Goal: Information Seeking & Learning: Learn about a topic

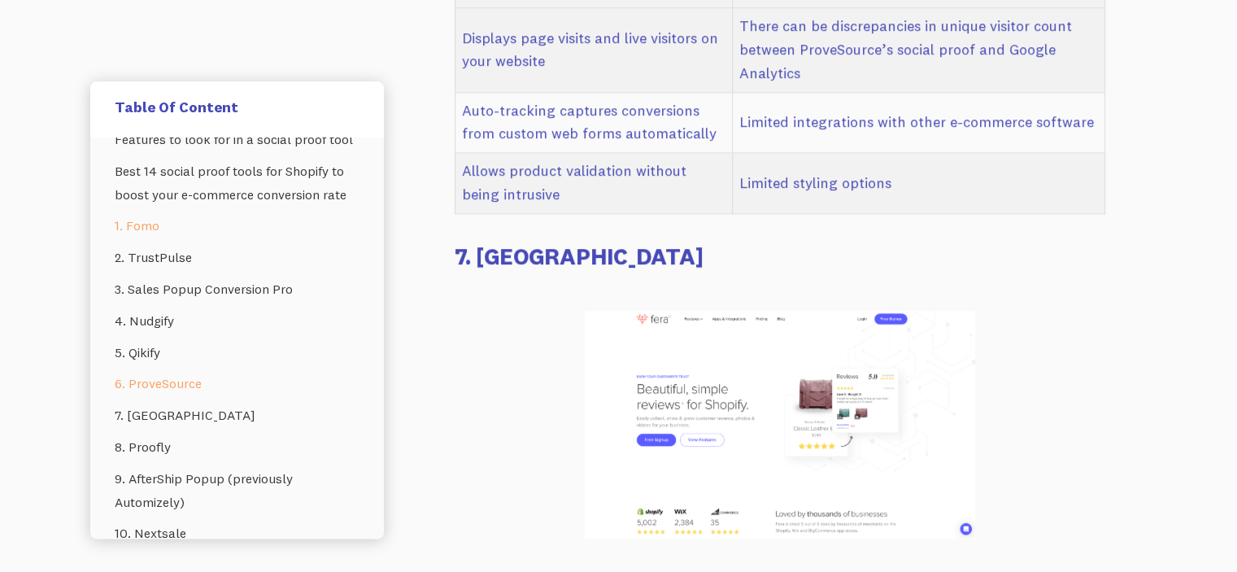
scroll to position [93, 0]
click at [234, 242] on link "1. Fomo" at bounding box center [237, 227] width 245 height 32
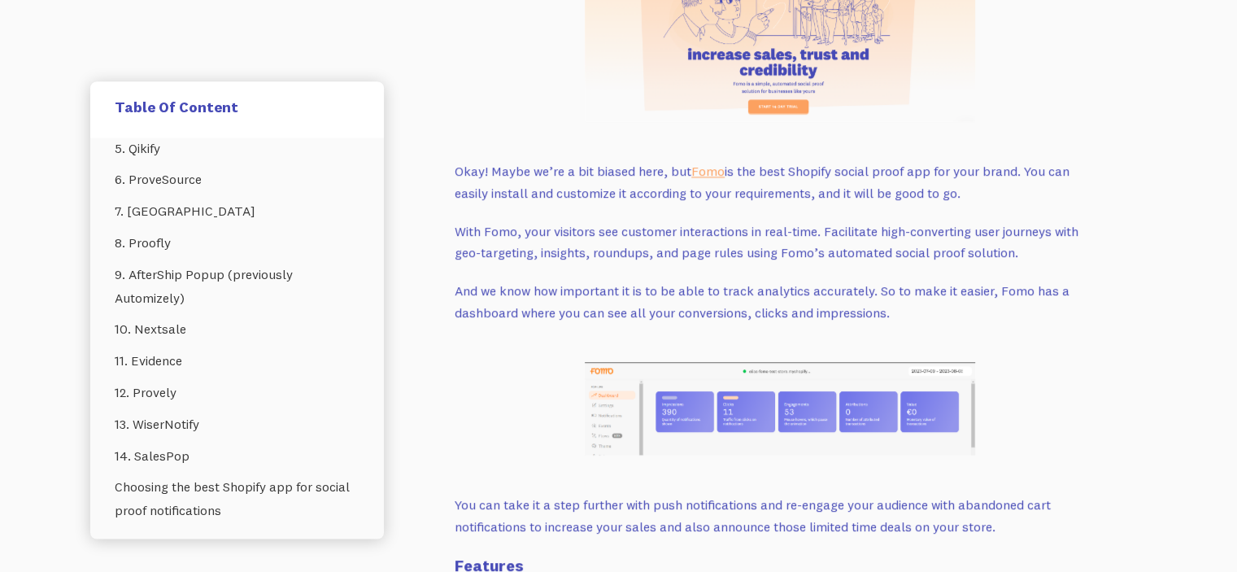
scroll to position [299, 0]
click at [150, 257] on link "8. Proofly" at bounding box center [237, 241] width 245 height 32
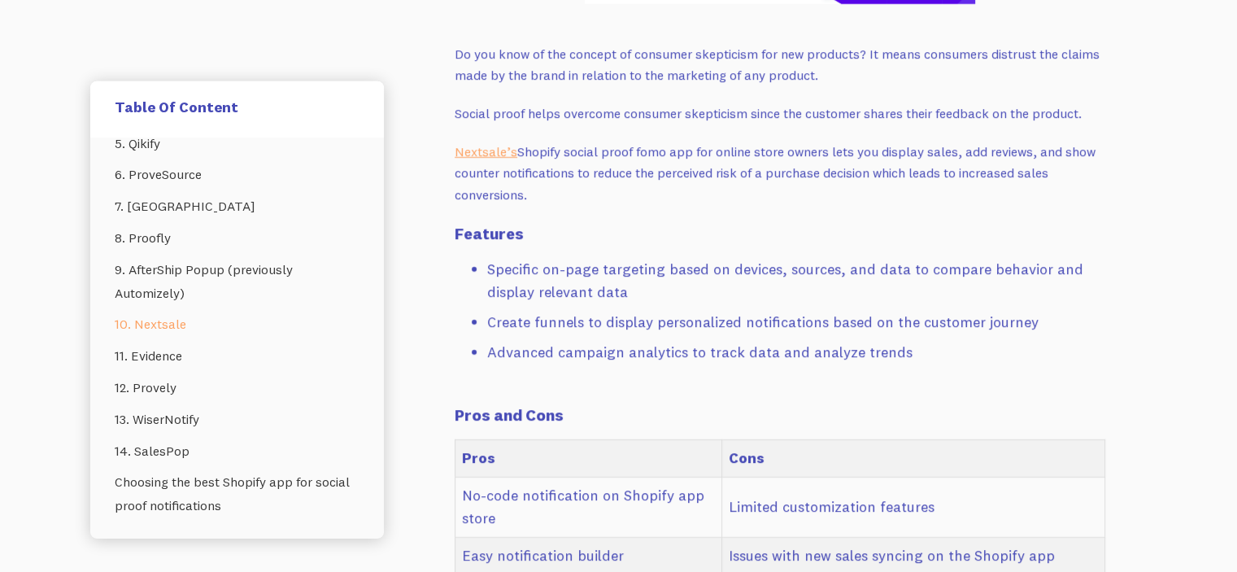
scroll to position [348, 0]
click at [172, 458] on link "14. SalesPop" at bounding box center [237, 451] width 245 height 32
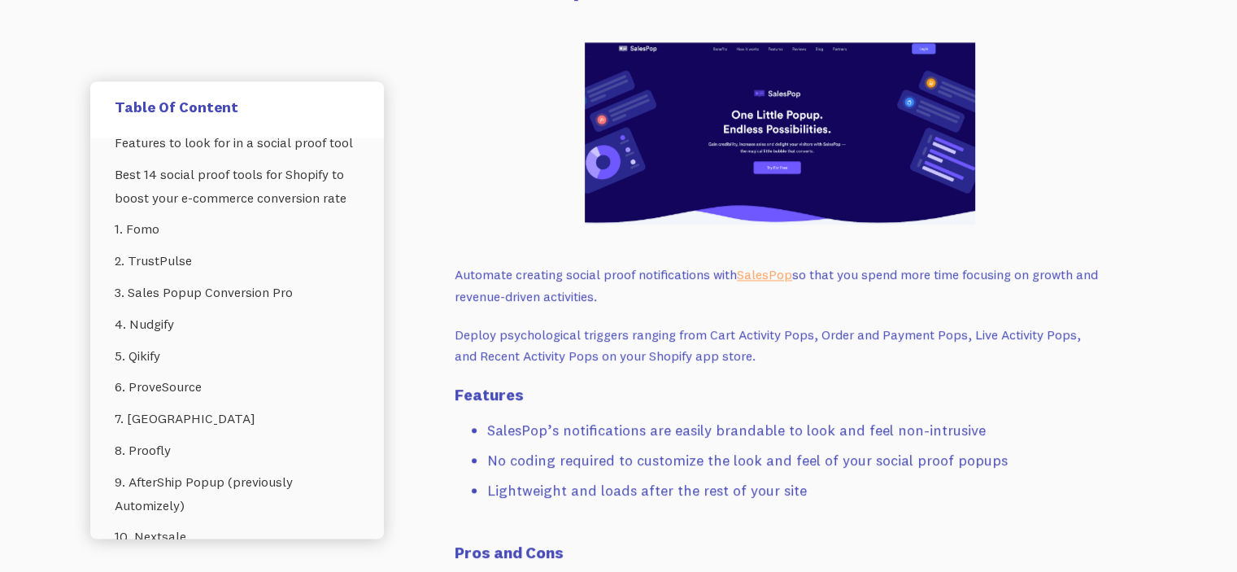
scroll to position [90, 0]
click at [166, 276] on link "2. TrustPulse" at bounding box center [237, 261] width 245 height 32
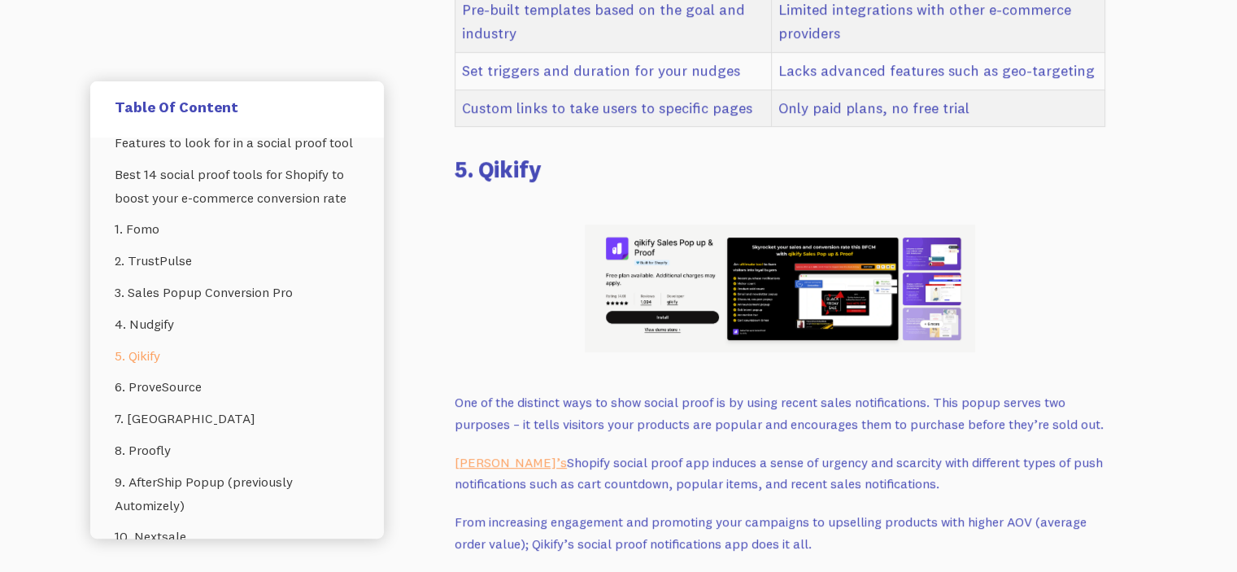
scroll to position [6637, 0]
